Goal: Browse casually: Explore the website without a specific task or goal

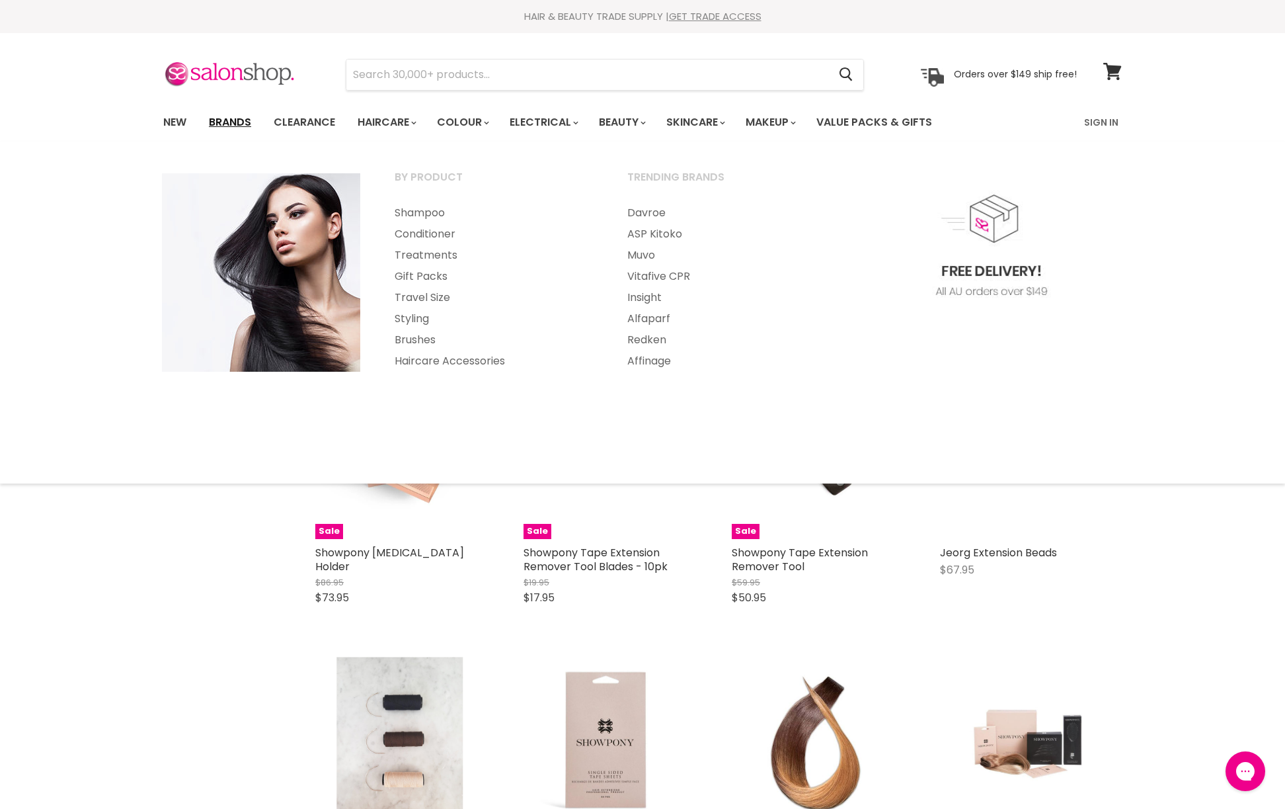
click at [229, 122] on link "Brands" at bounding box center [230, 122] width 62 height 28
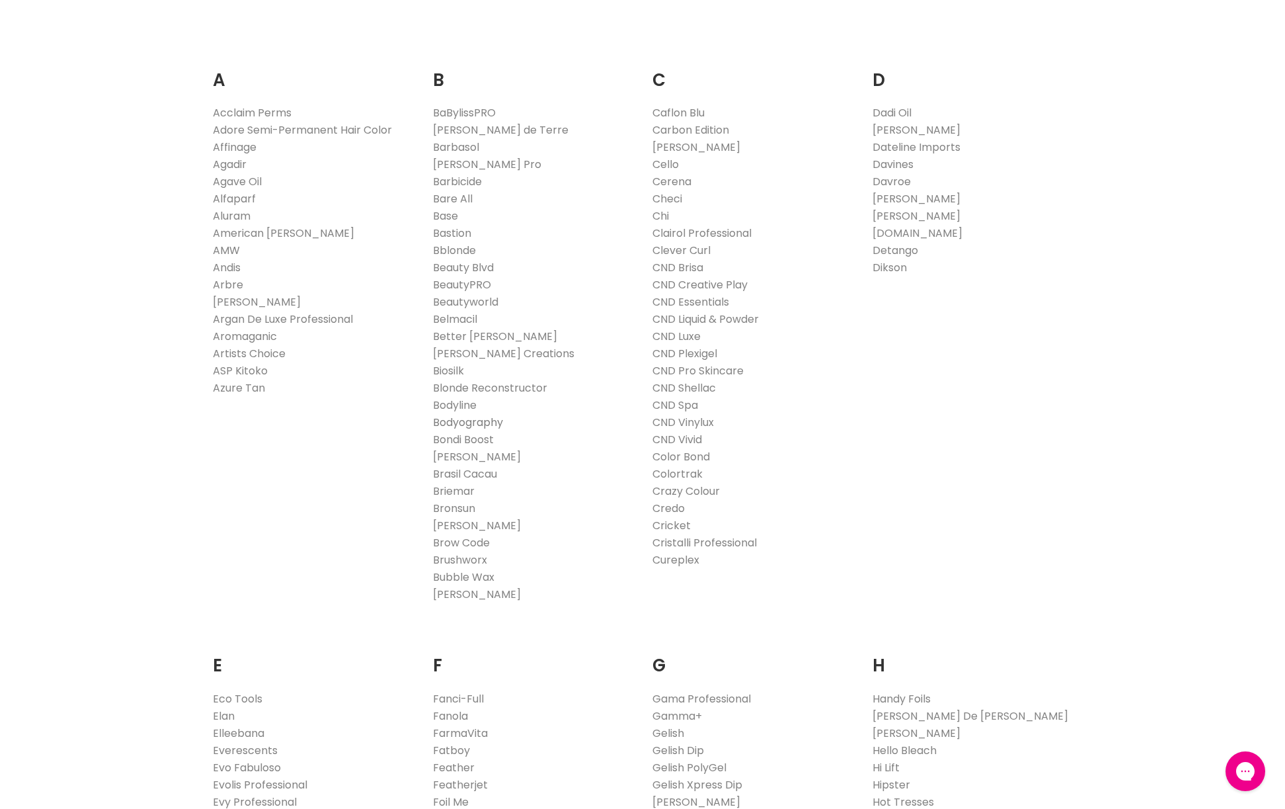
click at [470, 429] on link "Bodyography" at bounding box center [468, 422] width 70 height 15
click at [467, 435] on link "Bondi Boost" at bounding box center [463, 439] width 61 height 15
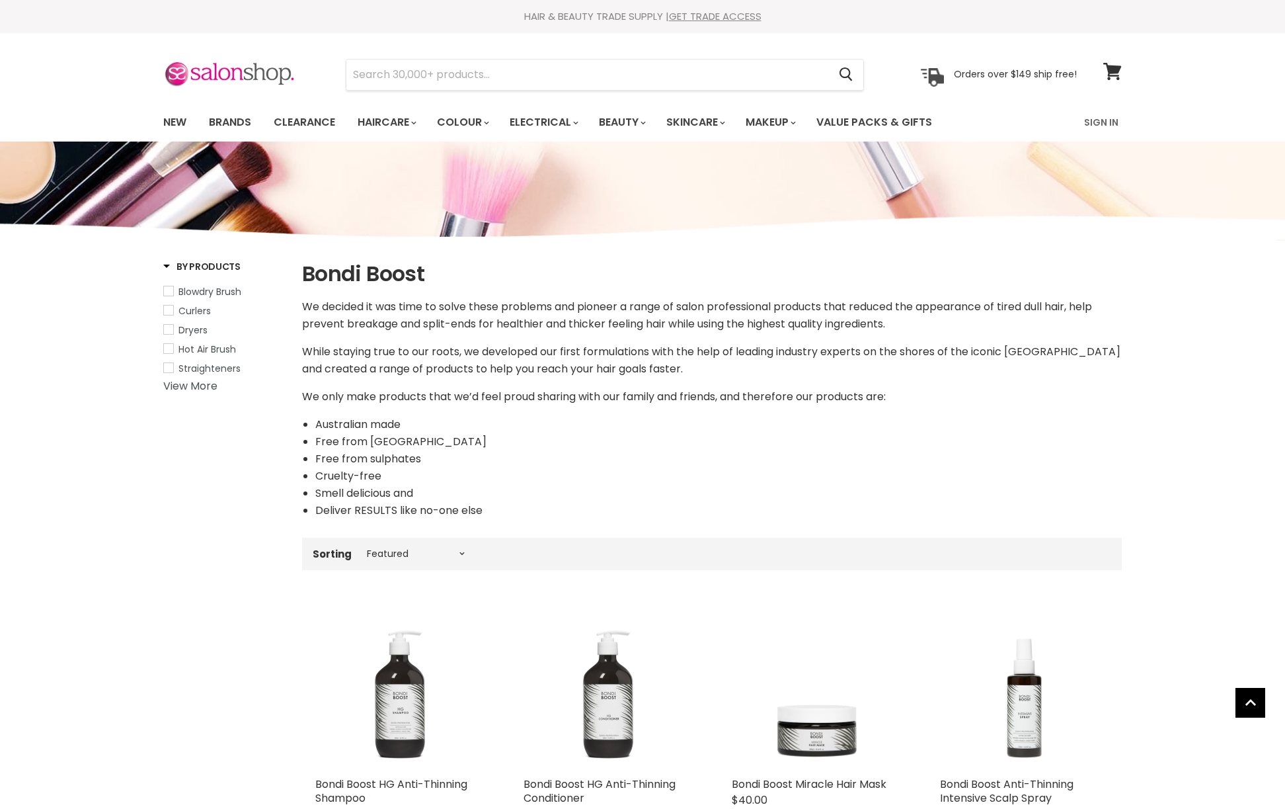
select select "manual"
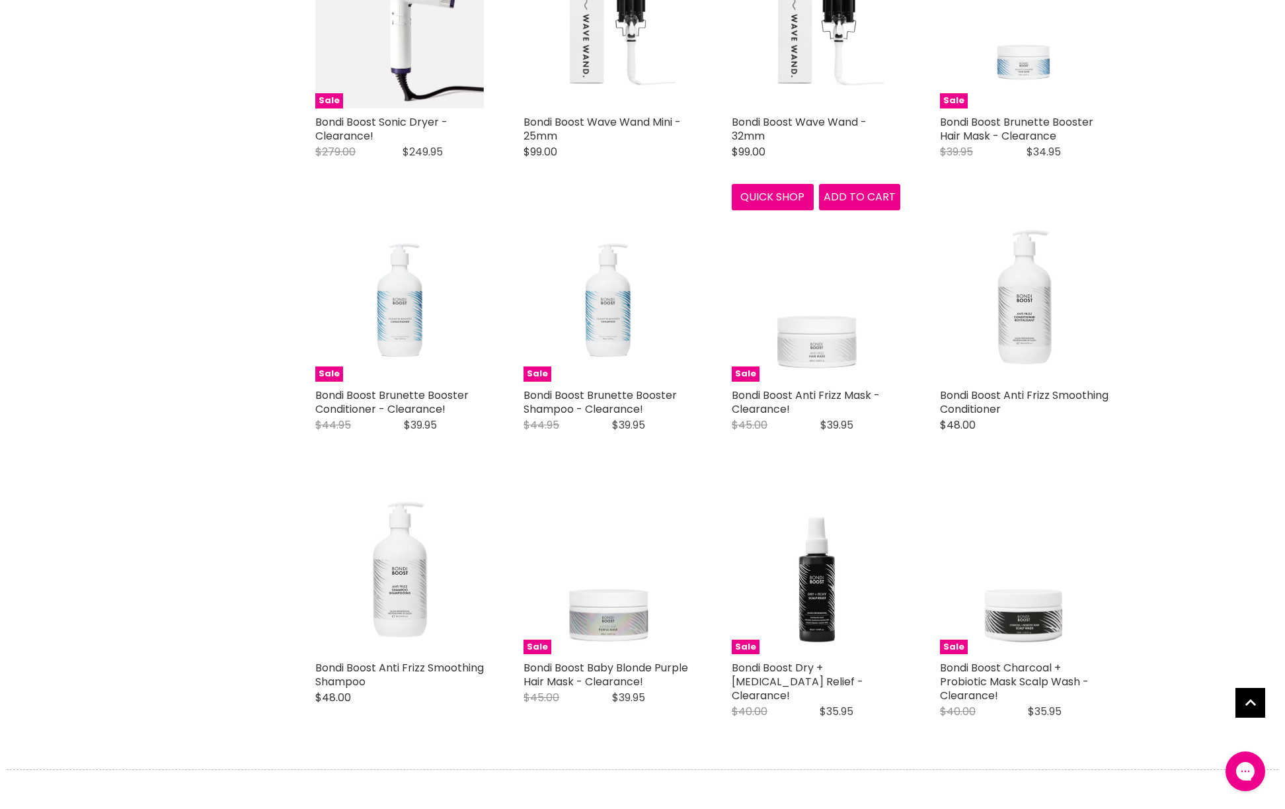
scroll to position [3155, 0]
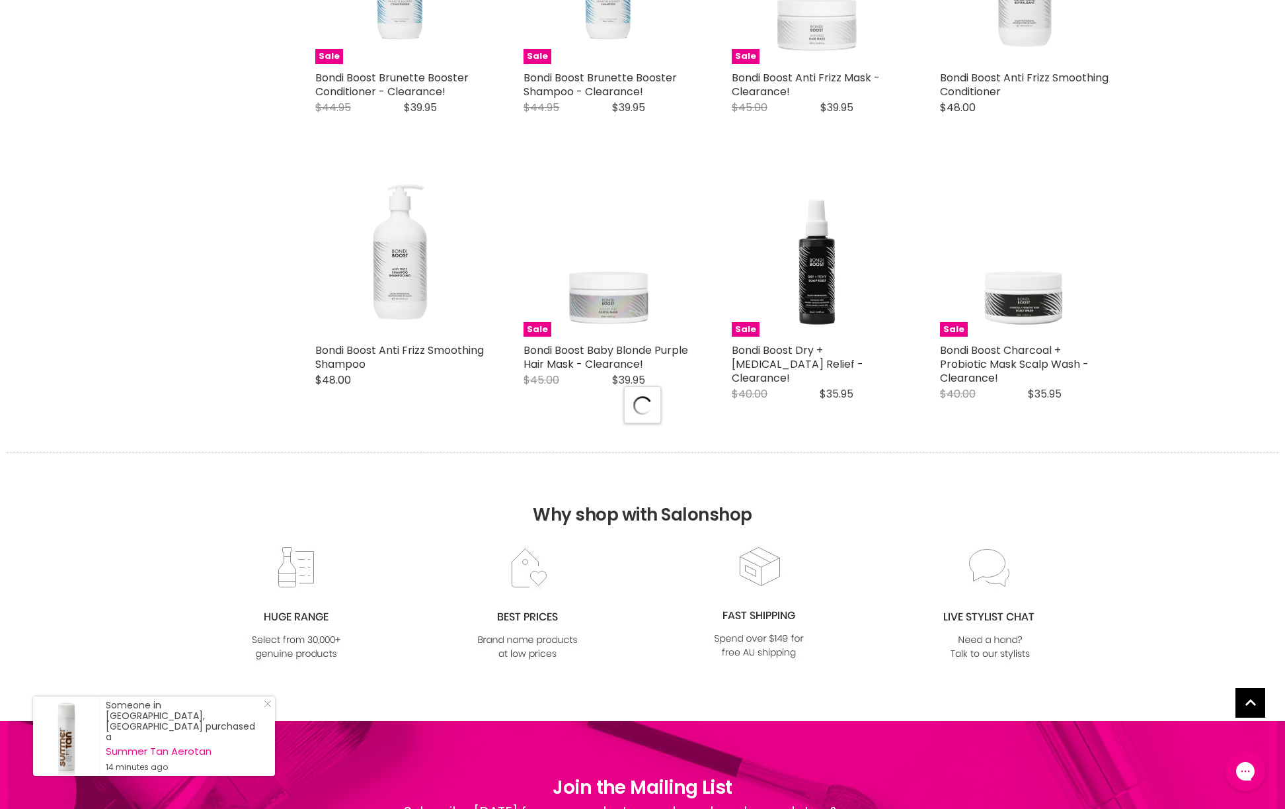
scroll to position [3444, 0]
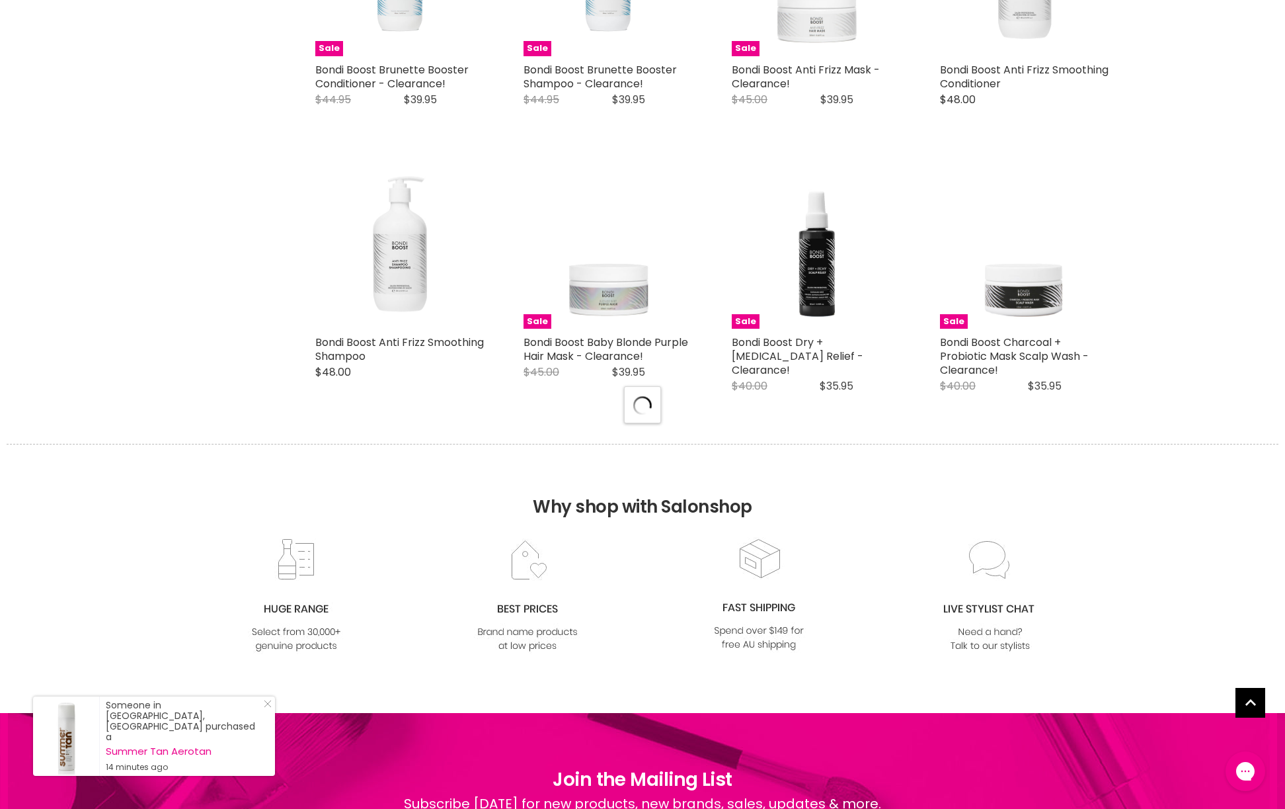
select select "manual"
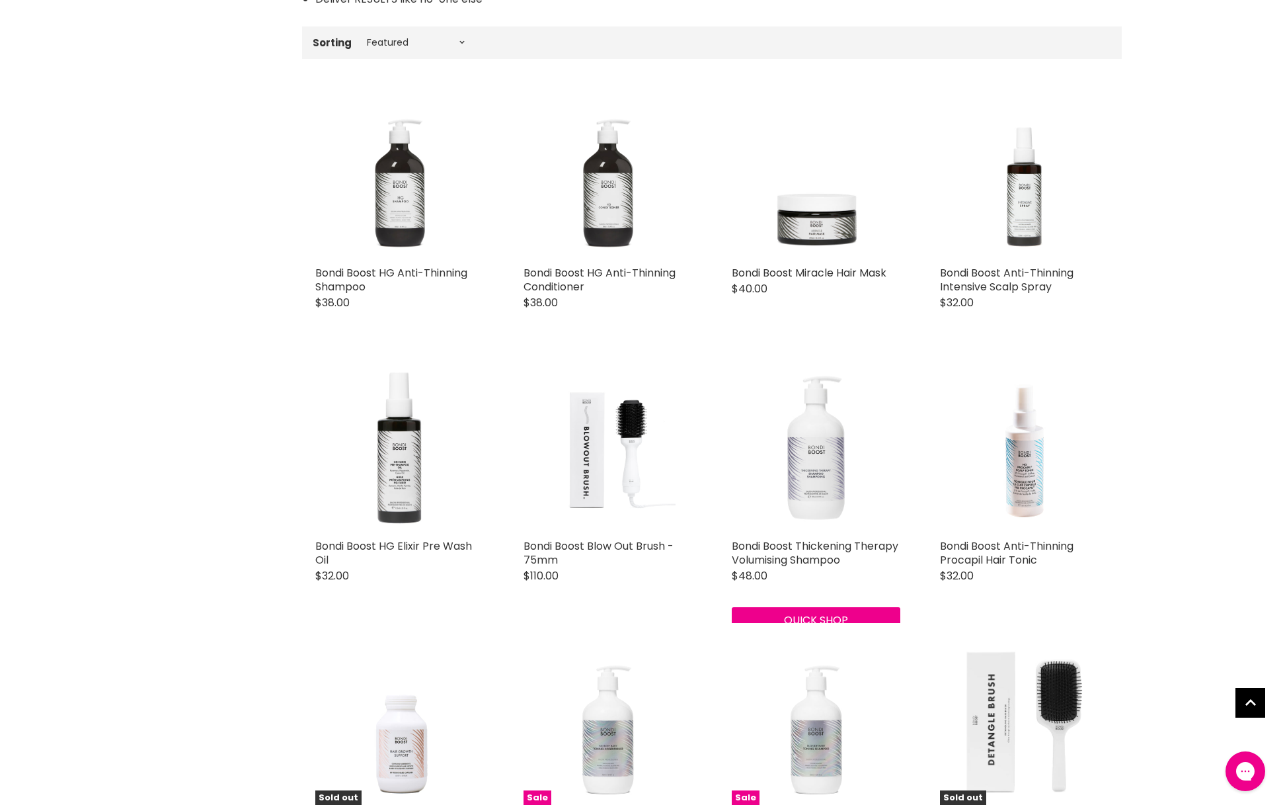
scroll to position [498, 0]
